Goal: Navigation & Orientation: Find specific page/section

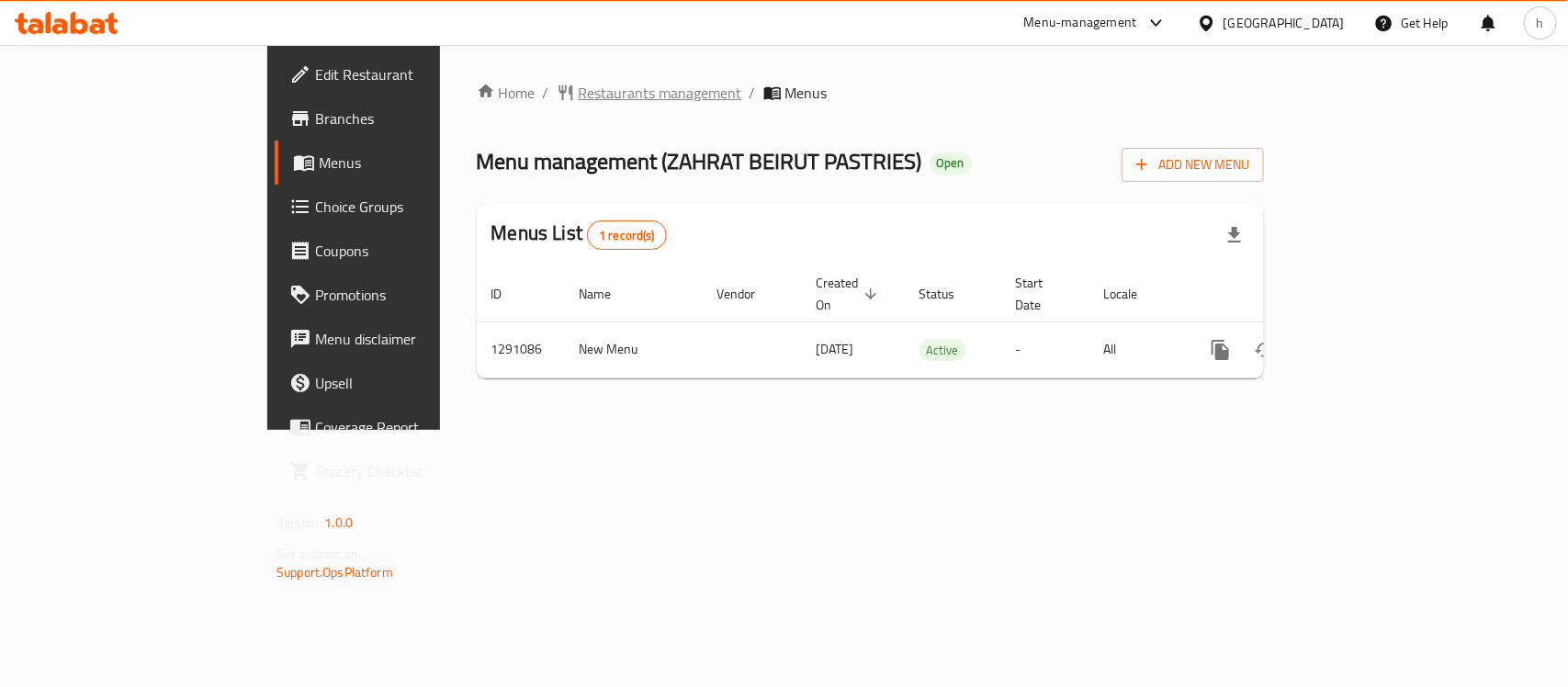
click at [578, 88] on span "Restaurants management" at bounding box center [660, 93] width 163 height 22
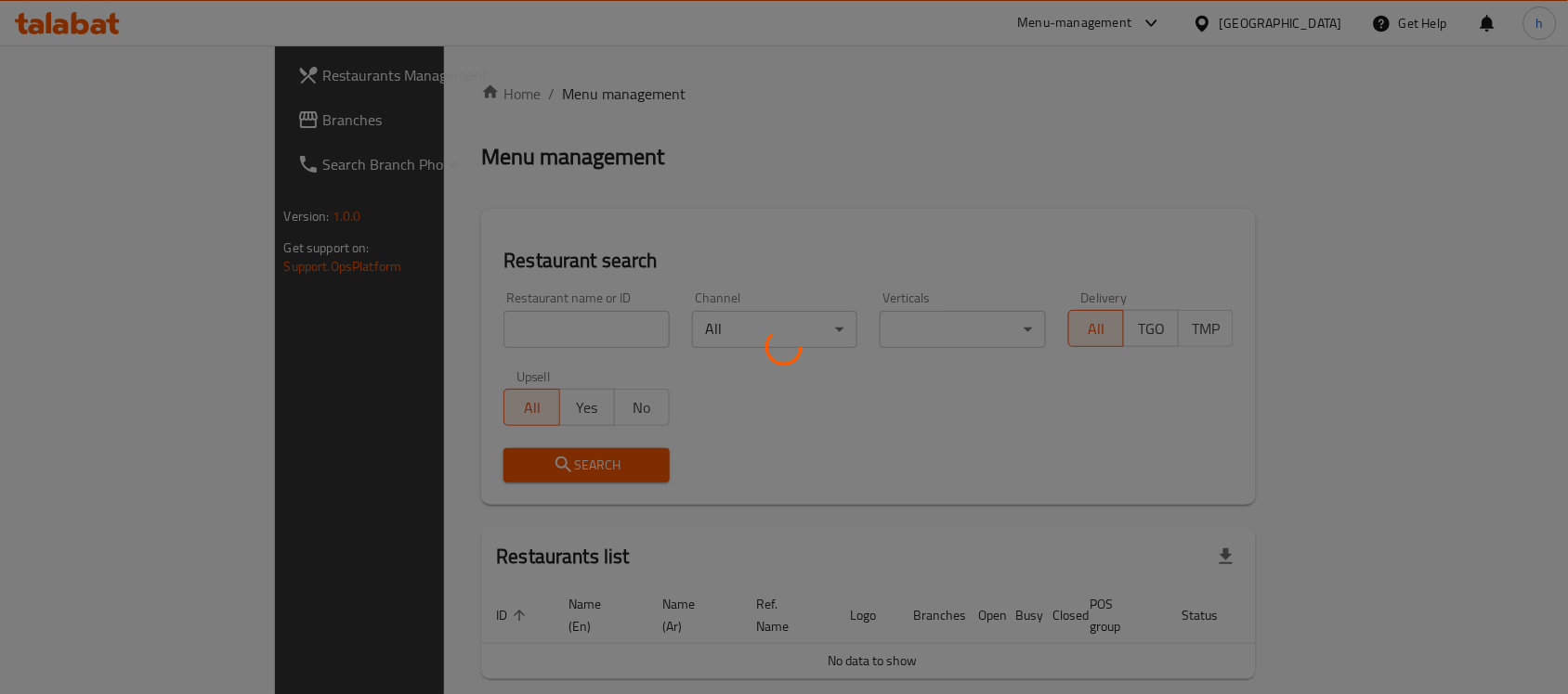
click at [81, 110] on div at bounding box center [784, 347] width 1568 height 694
click at [82, 126] on div at bounding box center [784, 347] width 1568 height 694
click at [86, 114] on div at bounding box center [784, 347] width 1568 height 694
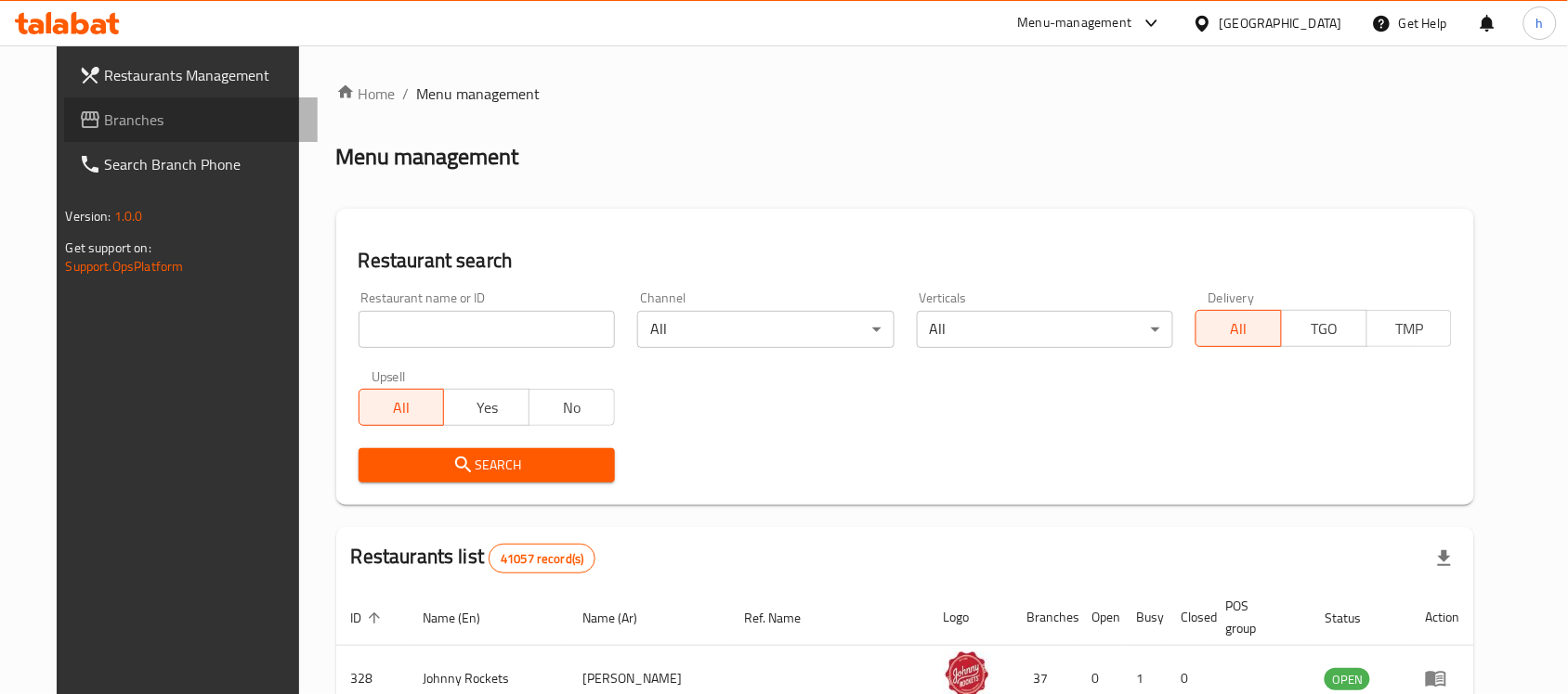
click at [105, 110] on span "Branches" at bounding box center [204, 120] width 199 height 22
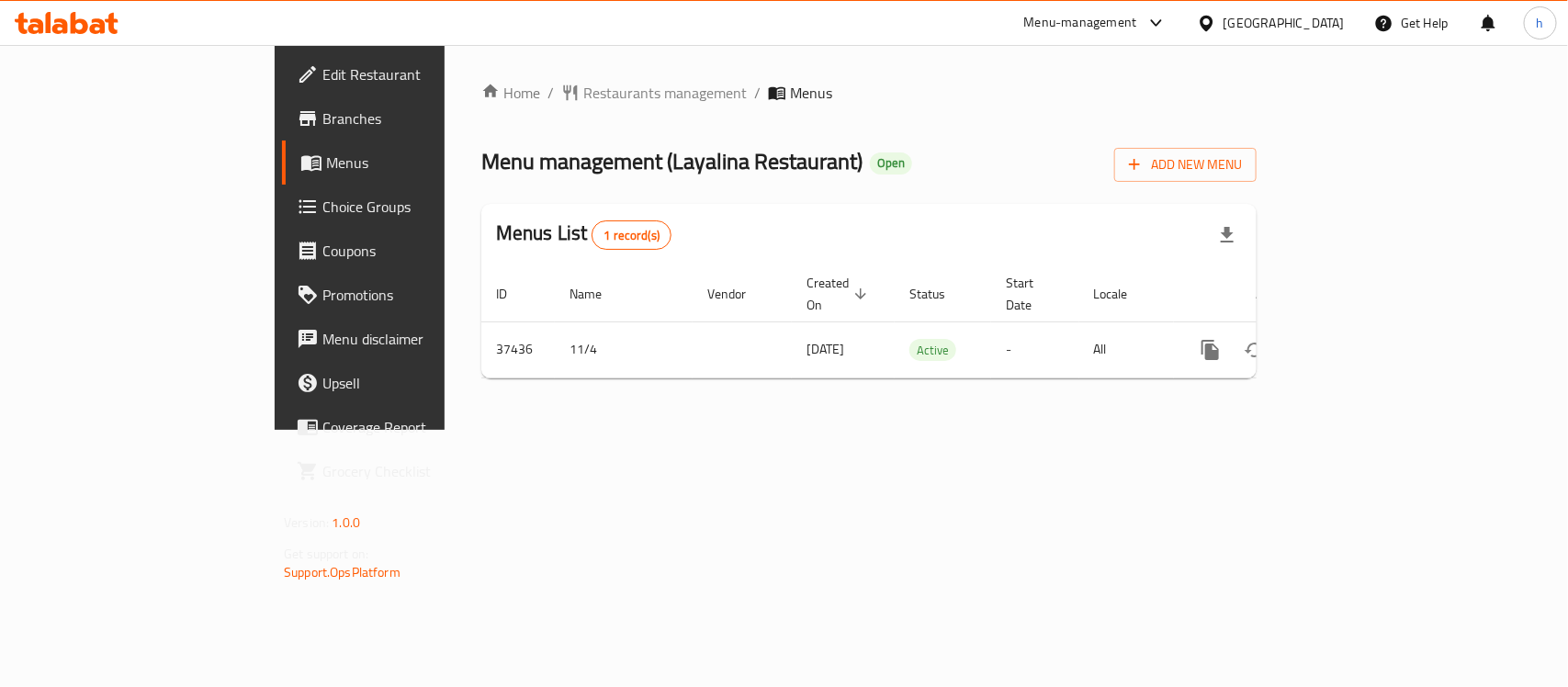
click at [1268, 13] on div "[GEOGRAPHIC_DATA]" at bounding box center [1283, 23] width 121 height 20
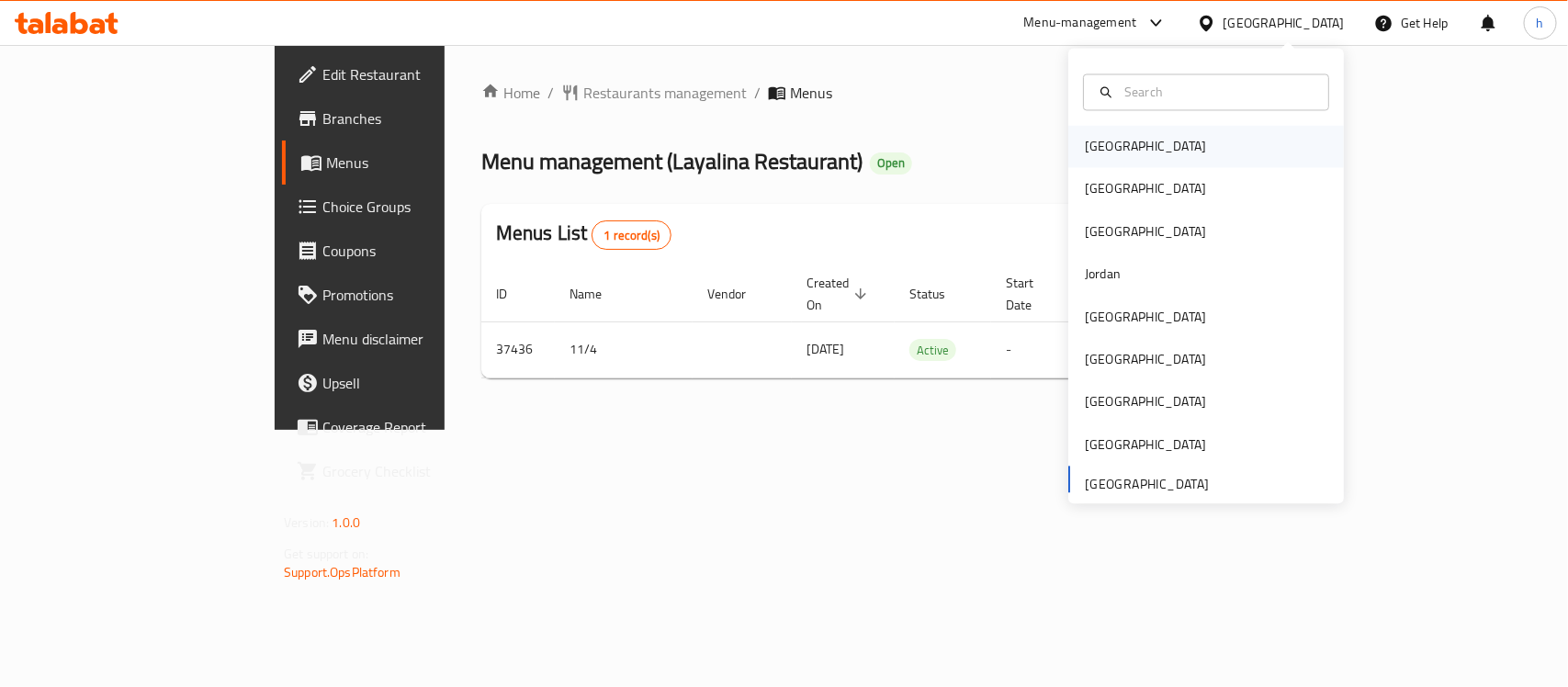
click at [1102, 141] on div "Bahrain" at bounding box center [1145, 147] width 121 height 20
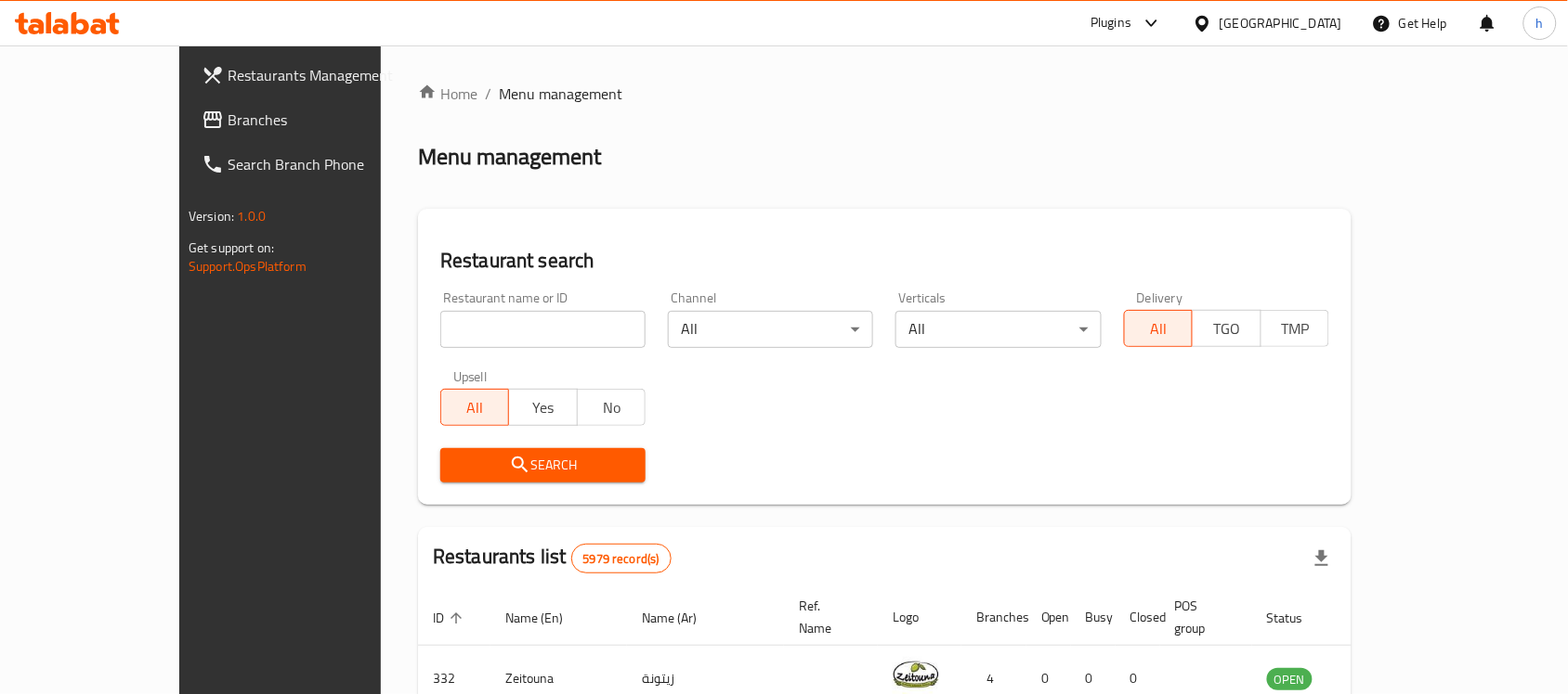
click at [228, 112] on span "Branches" at bounding box center [327, 120] width 199 height 22
click at [468, 339] on input "search" at bounding box center [543, 330] width 205 height 37
click at [478, 335] on input "search" at bounding box center [543, 330] width 205 height 37
paste input "636749"
type input "636749"
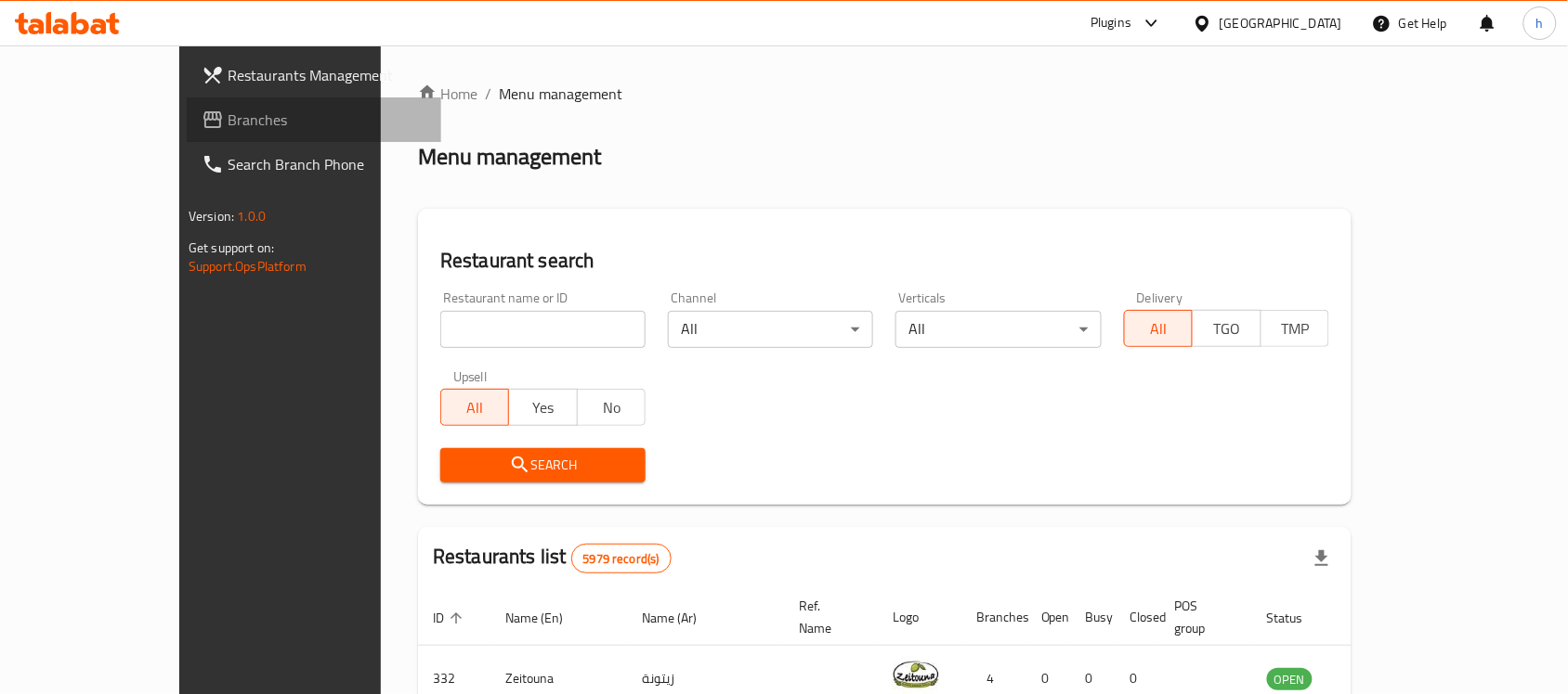
click at [228, 114] on span "Branches" at bounding box center [327, 120] width 199 height 22
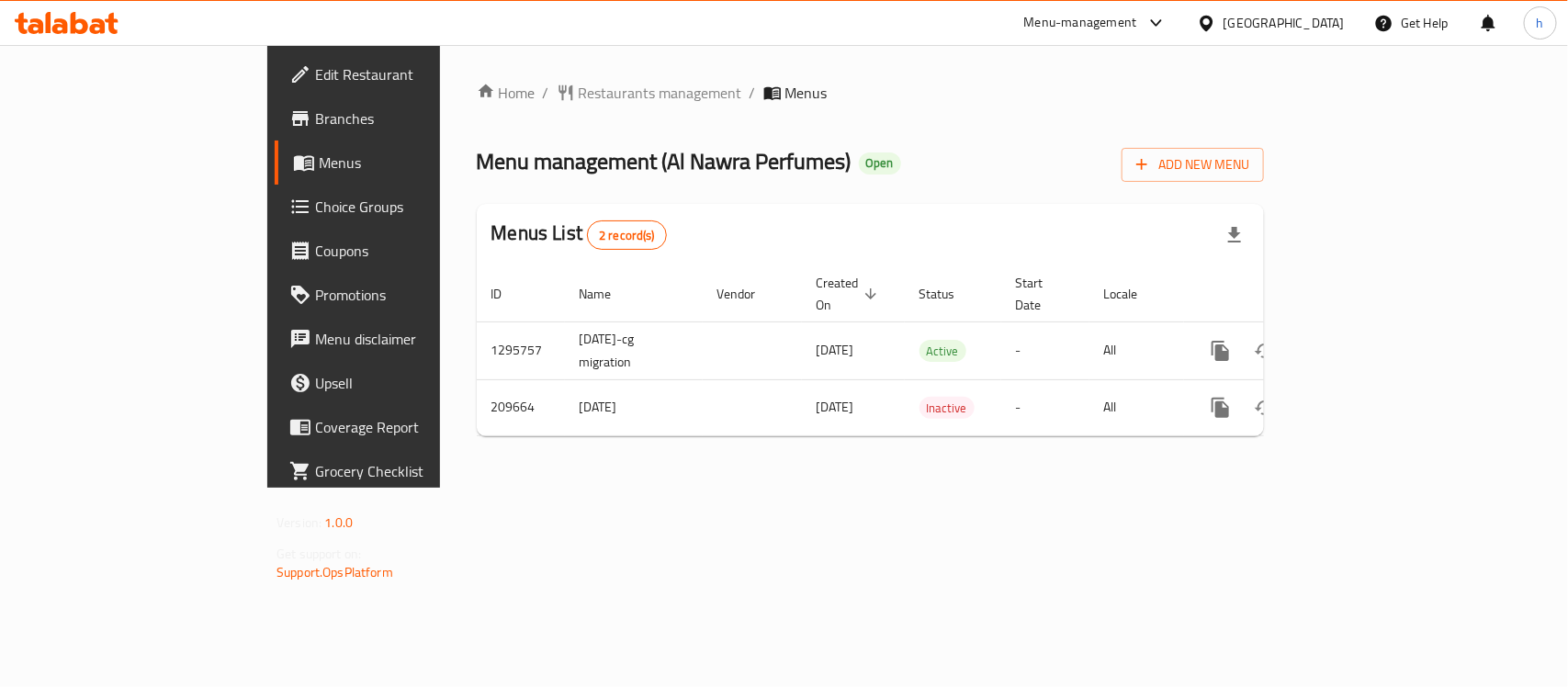
click at [499, 488] on div "Home / Restaurants management / Menus Menu management ( Al Nawra Perfumes ) Ope…" at bounding box center [870, 267] width 861 height 443
click at [1311, 16] on div "Bahrain" at bounding box center [1283, 23] width 121 height 20
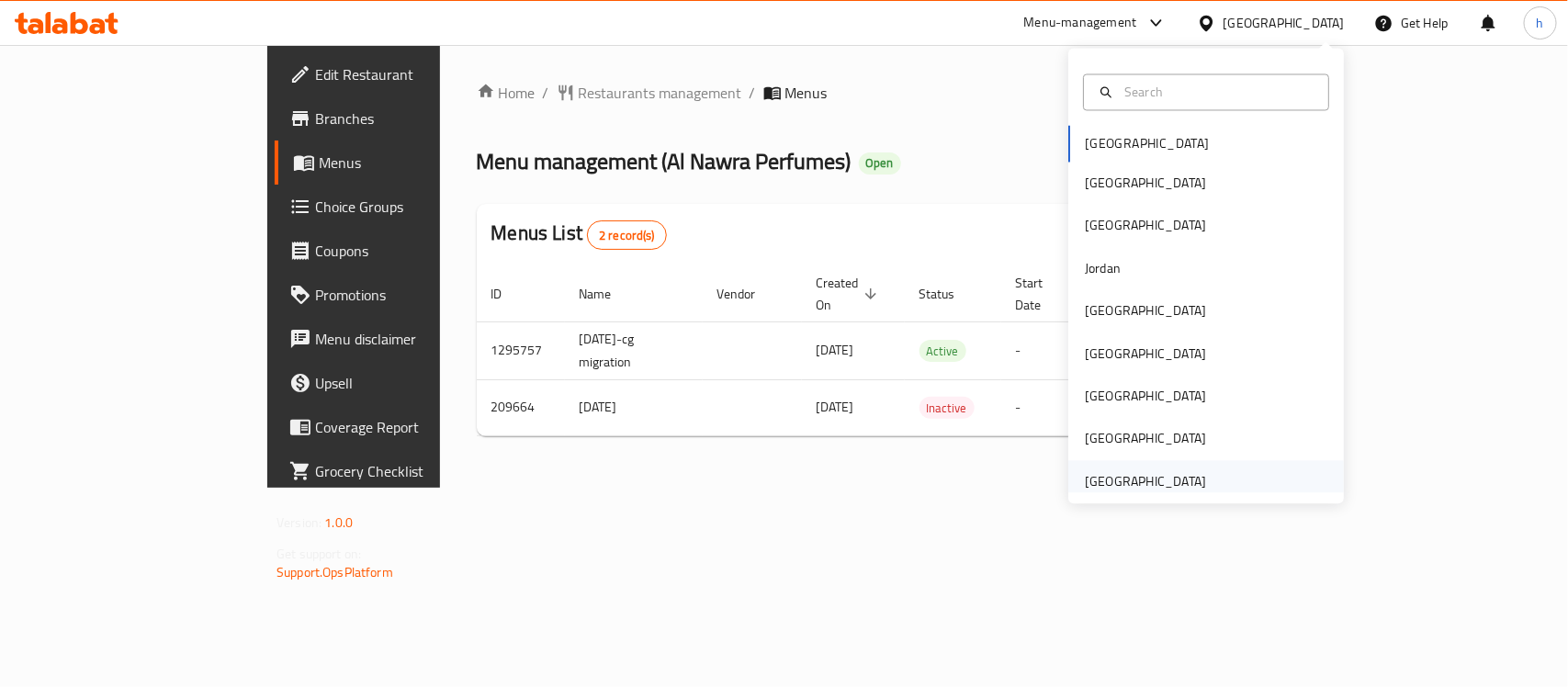
click at [1107, 478] on div "[GEOGRAPHIC_DATA]" at bounding box center [1145, 481] width 121 height 20
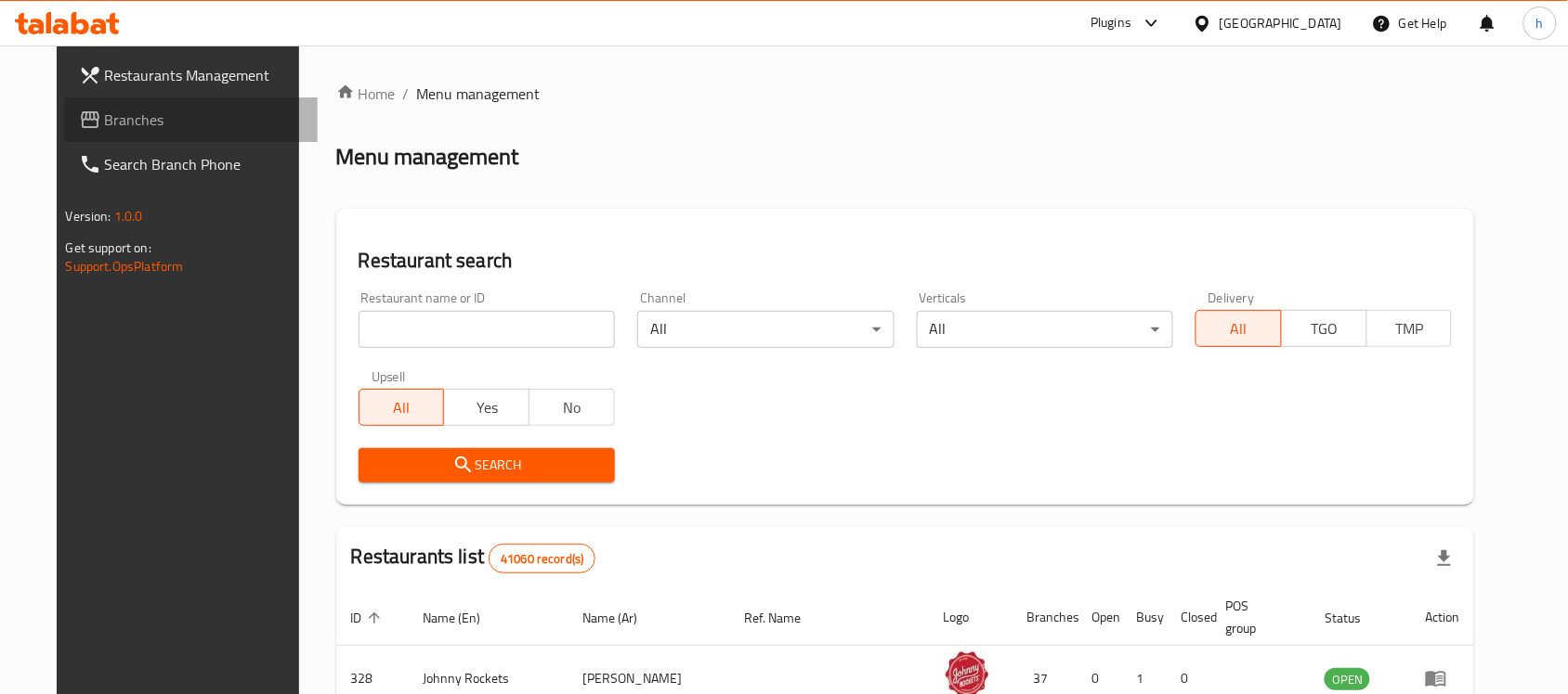
click at [105, 111] on span "Branches" at bounding box center [204, 120] width 199 height 22
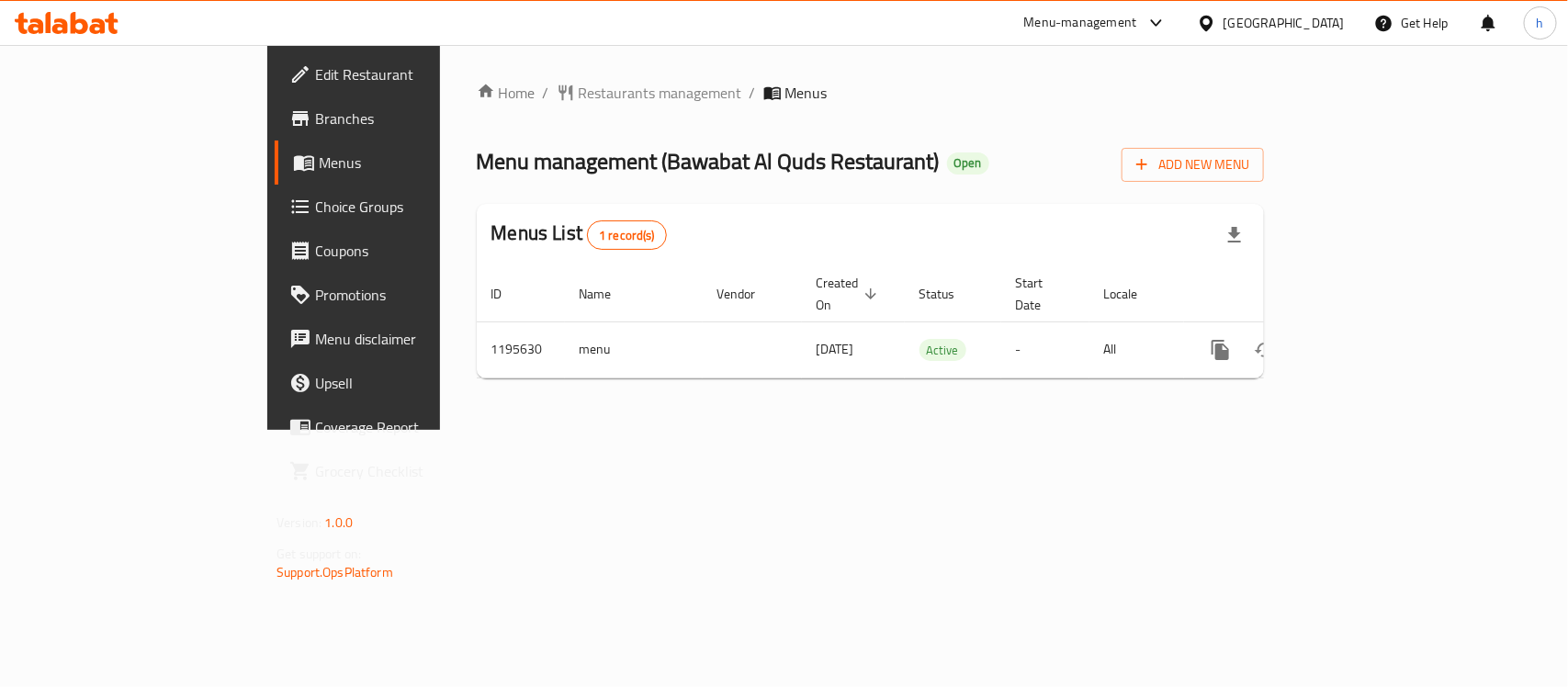
click at [1320, 23] on div "[GEOGRAPHIC_DATA]" at bounding box center [1283, 23] width 121 height 20
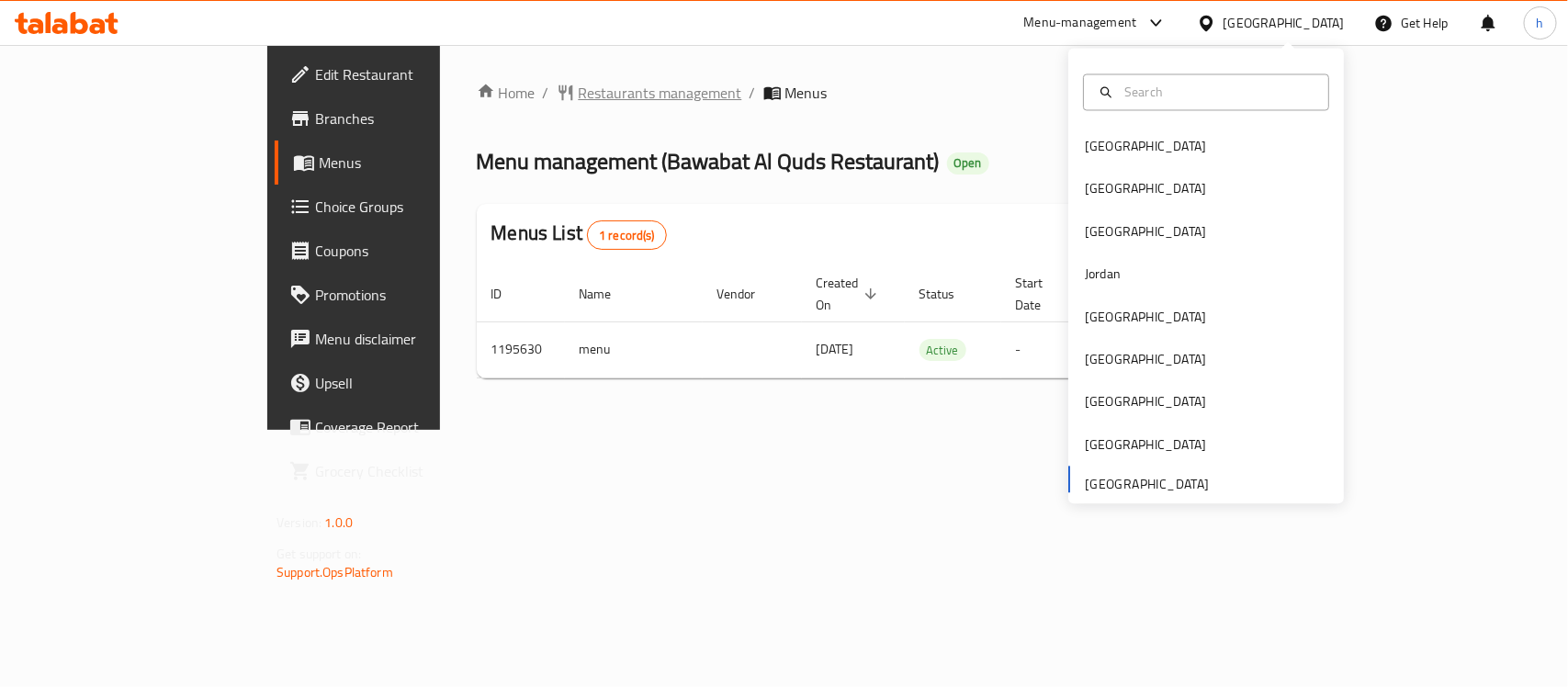
click at [578, 101] on span "Restaurants management" at bounding box center [660, 93] width 163 height 22
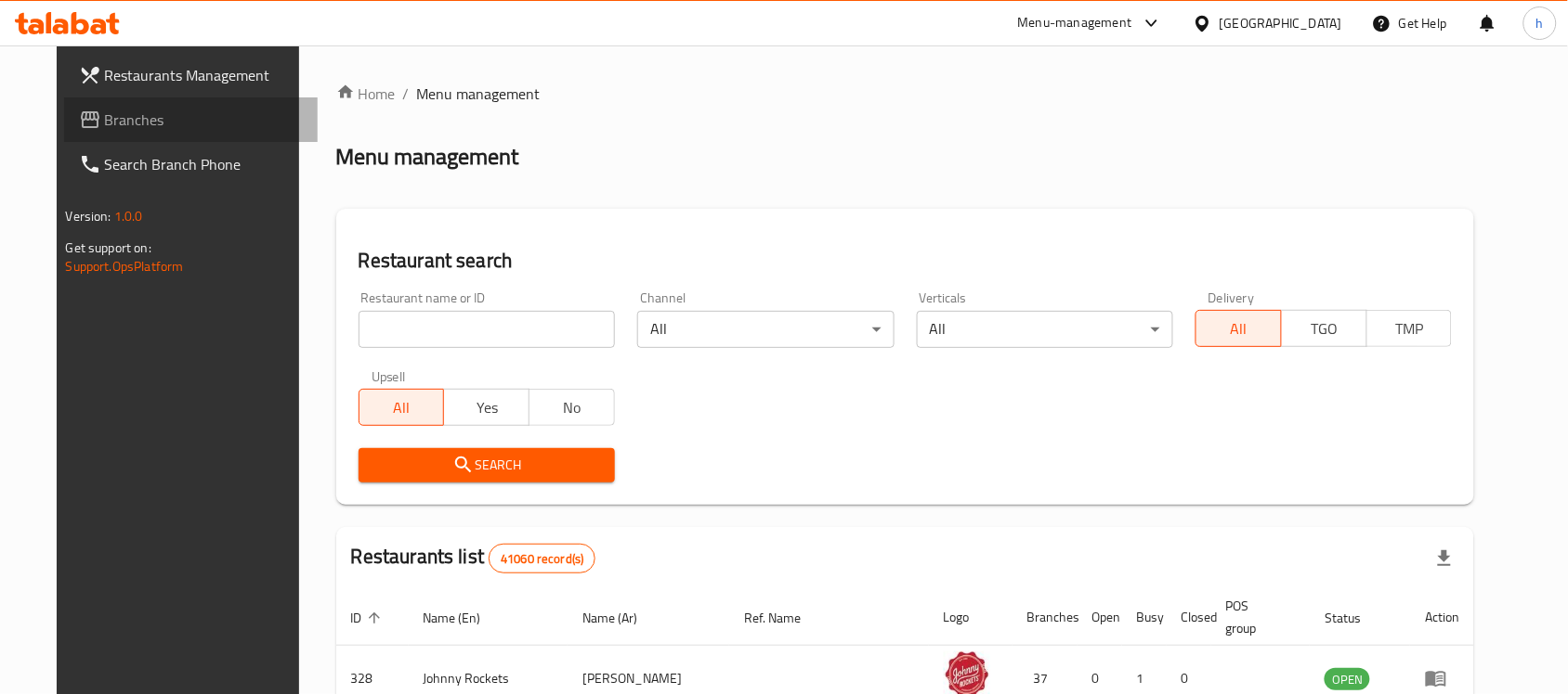
click at [105, 117] on span "Branches" at bounding box center [204, 120] width 199 height 22
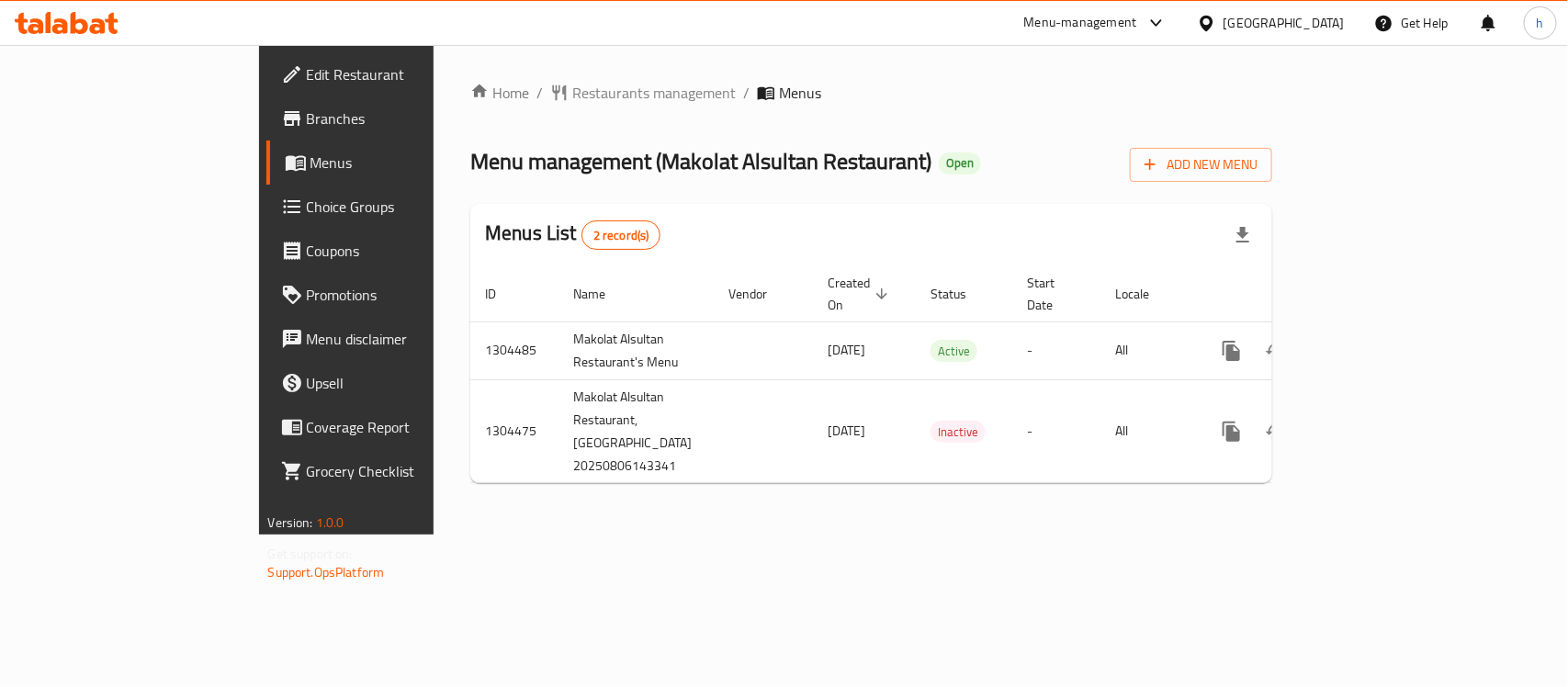
click at [1041, 182] on div "Home / Restaurants management / Menus Menu management ( Makolat Alsultan Restau…" at bounding box center [870, 289] width 802 height 416
click at [1044, 184] on div "Home / Restaurants management / Menus Menu management ( Makolat Alsultan Restau…" at bounding box center [870, 289] width 802 height 416
